Goal: Browse casually: Explore the website without a specific task or goal

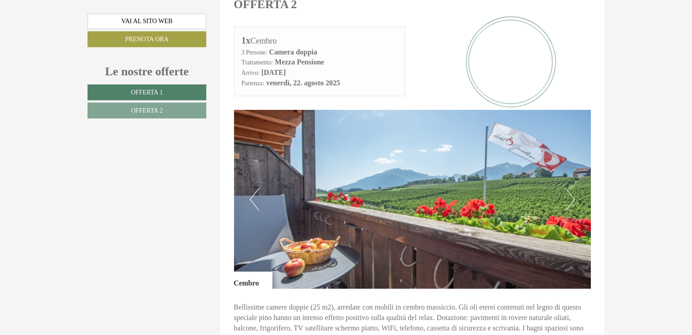
scroll to position [1179, 0]
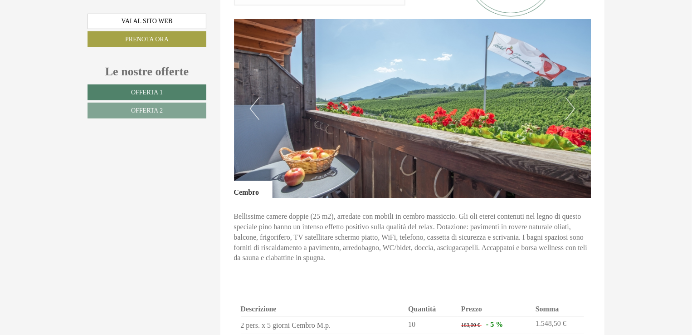
click at [567, 97] on button "Next" at bounding box center [571, 108] width 10 height 23
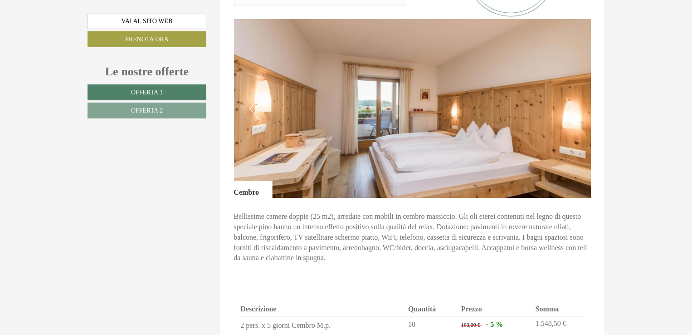
click at [567, 97] on button "Next" at bounding box center [571, 108] width 10 height 23
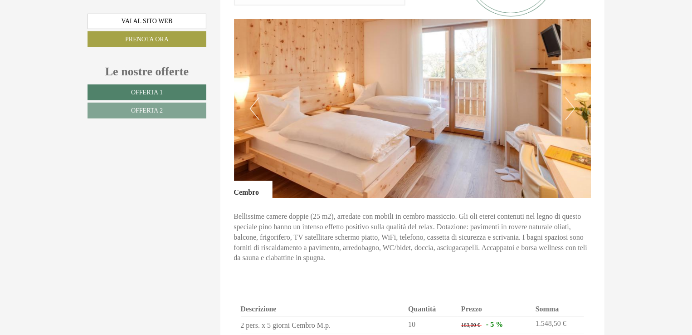
click at [567, 97] on button "Next" at bounding box center [571, 108] width 10 height 23
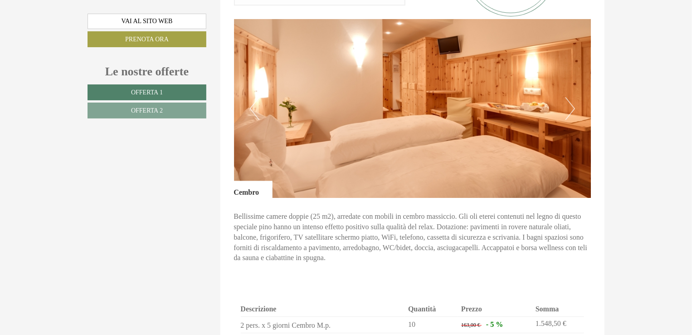
click at [567, 97] on button "Next" at bounding box center [571, 108] width 10 height 23
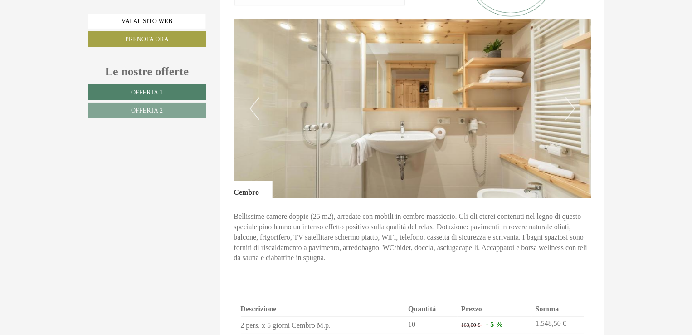
click at [252, 98] on button "Previous" at bounding box center [255, 108] width 10 height 23
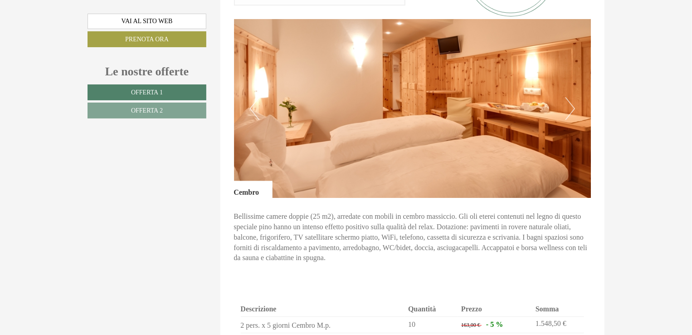
click at [575, 98] on button "Next" at bounding box center [571, 108] width 10 height 23
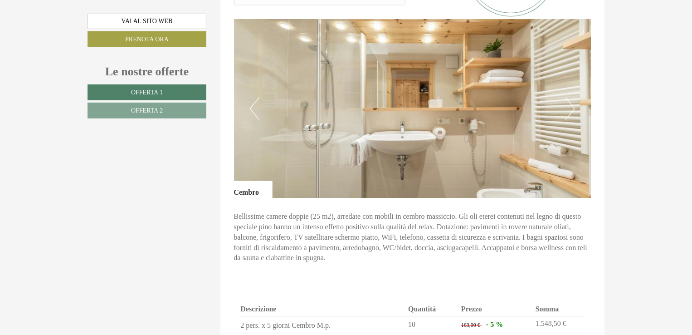
click at [575, 98] on button "Next" at bounding box center [571, 108] width 10 height 23
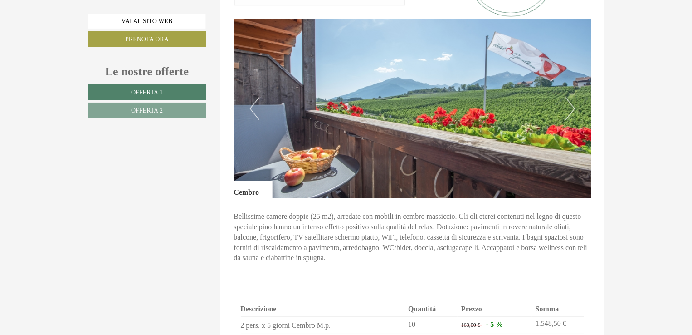
click at [575, 98] on button "Next" at bounding box center [571, 108] width 10 height 23
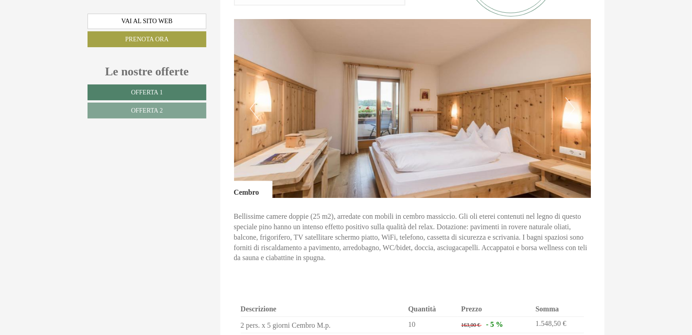
click at [575, 98] on button "Next" at bounding box center [571, 108] width 10 height 23
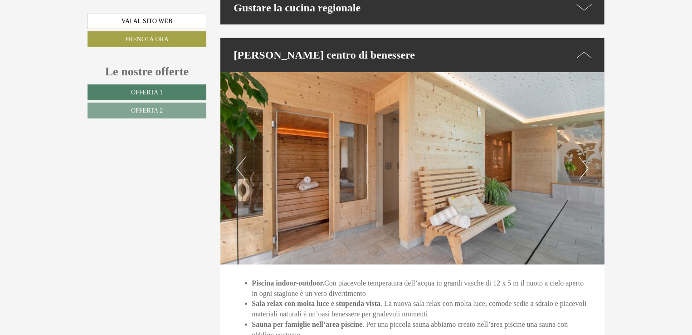
scroll to position [2177, 0]
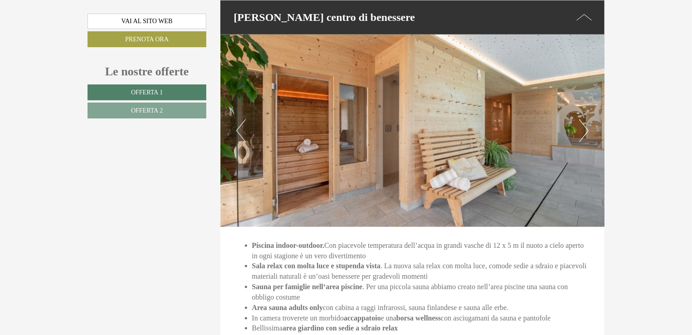
click at [581, 120] on button "Next" at bounding box center [584, 130] width 10 height 23
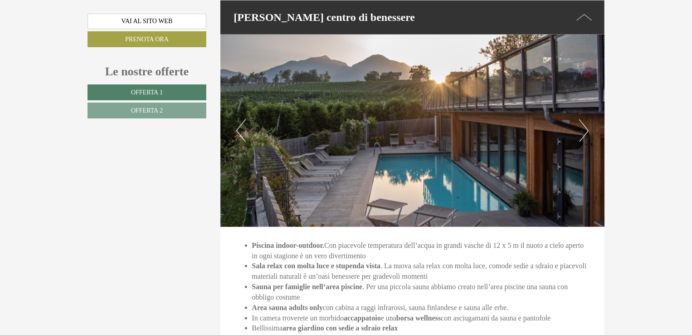
click at [581, 120] on button "Next" at bounding box center [584, 130] width 10 height 23
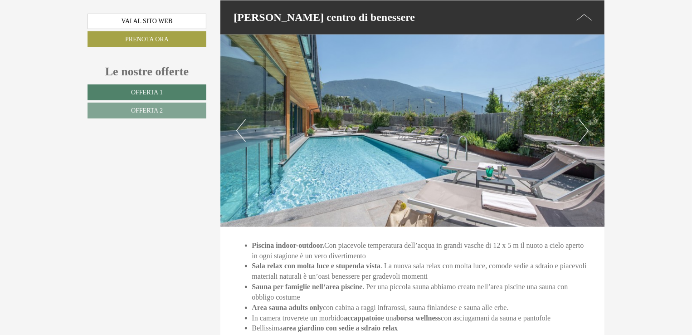
click at [581, 120] on button "Next" at bounding box center [584, 130] width 10 height 23
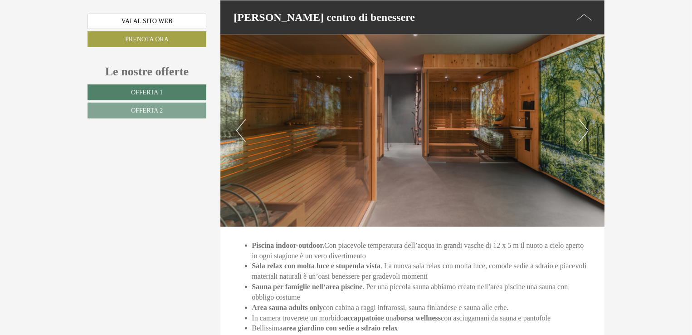
click at [581, 120] on button "Next" at bounding box center [584, 130] width 10 height 23
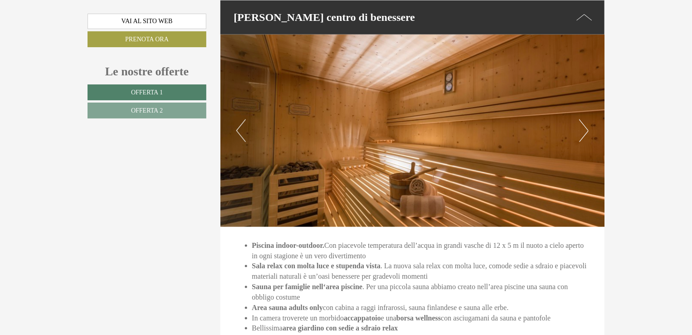
click at [581, 120] on button "Next" at bounding box center [584, 130] width 10 height 23
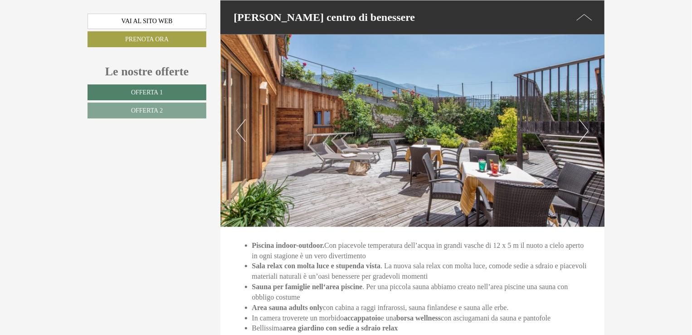
click at [581, 120] on button "Next" at bounding box center [584, 130] width 10 height 23
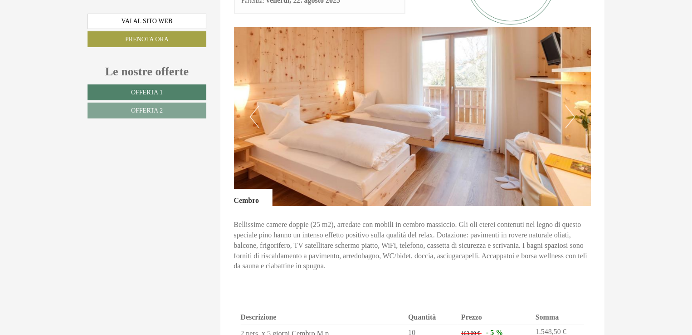
scroll to position [1134, 0]
